Goal: Check status: Check status

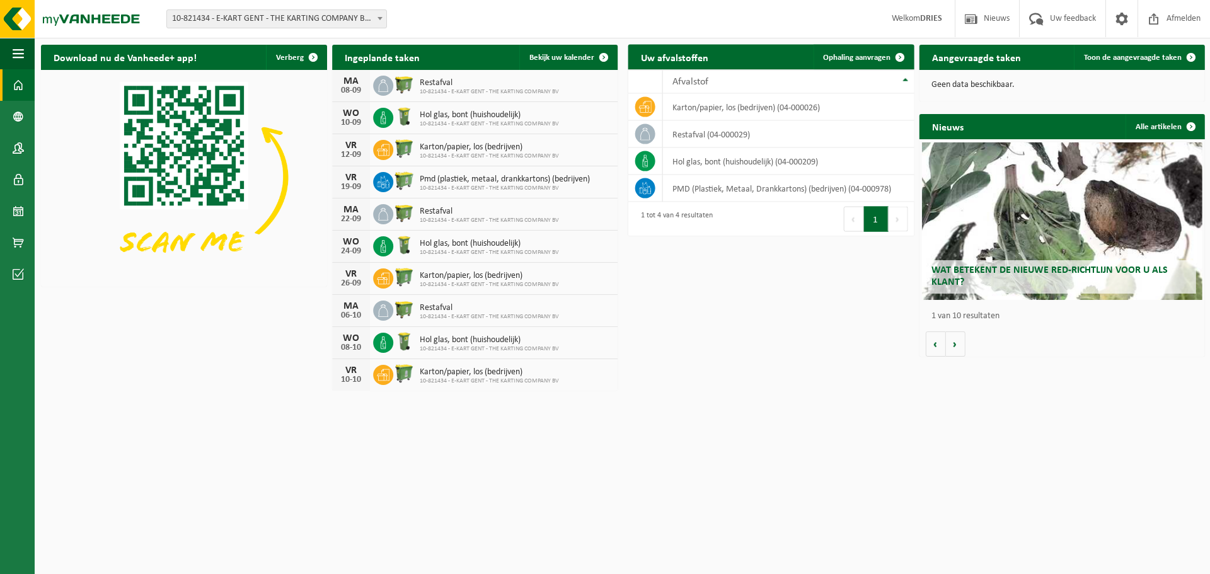
drag, startPoint x: 392, startPoint y: 410, endPoint x: 379, endPoint y: 412, distance: 12.7
click at [380, 412] on html "Vestiging: 10-821434 - E-KART GENT - THE KARTING COMPANY BV - GENT 10-821434 - …" at bounding box center [605, 287] width 1210 height 574
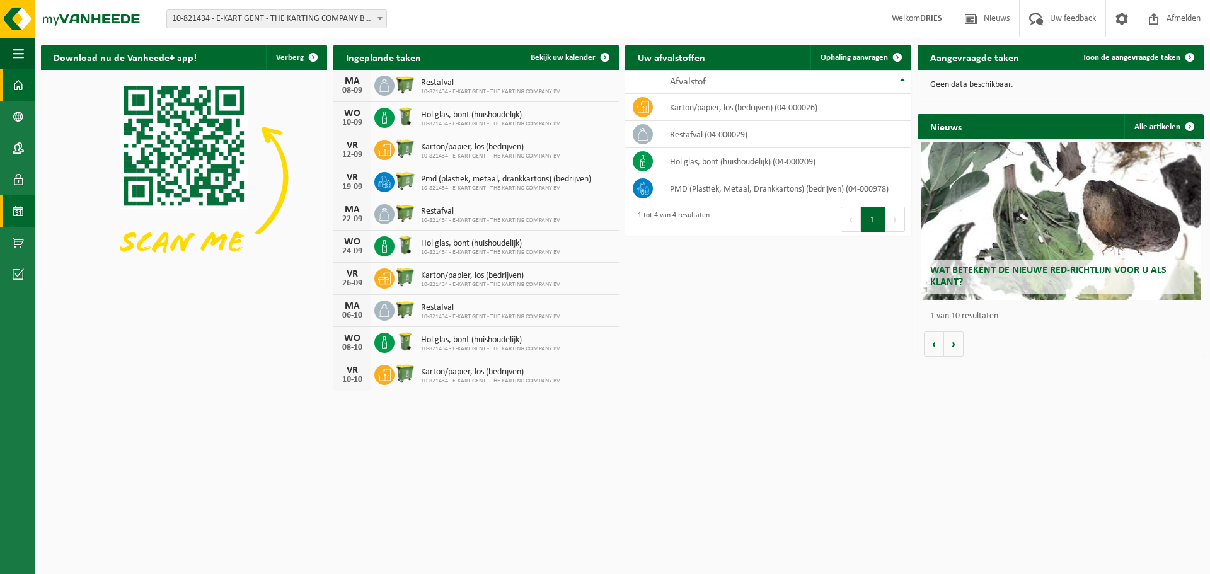
click at [18, 209] on span at bounding box center [18, 211] width 11 height 32
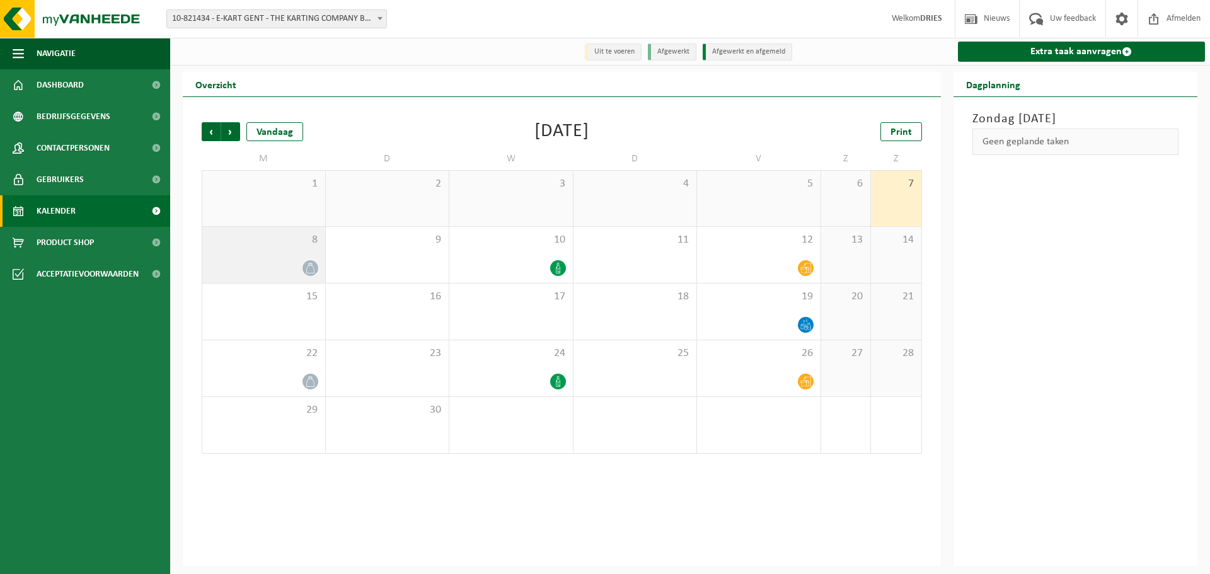
click at [311, 269] on icon at bounding box center [310, 268] width 11 height 11
